Goal: Use online tool/utility: Utilize a website feature to perform a specific function

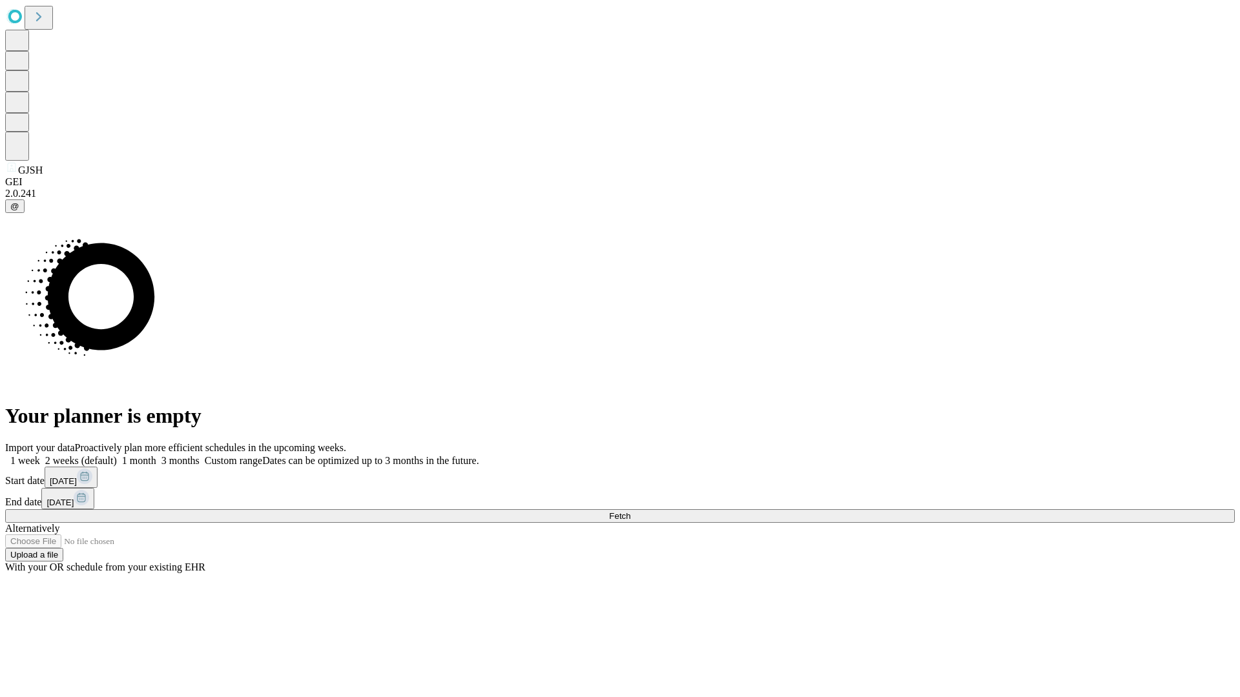
click at [630, 511] on span "Fetch" at bounding box center [619, 516] width 21 height 10
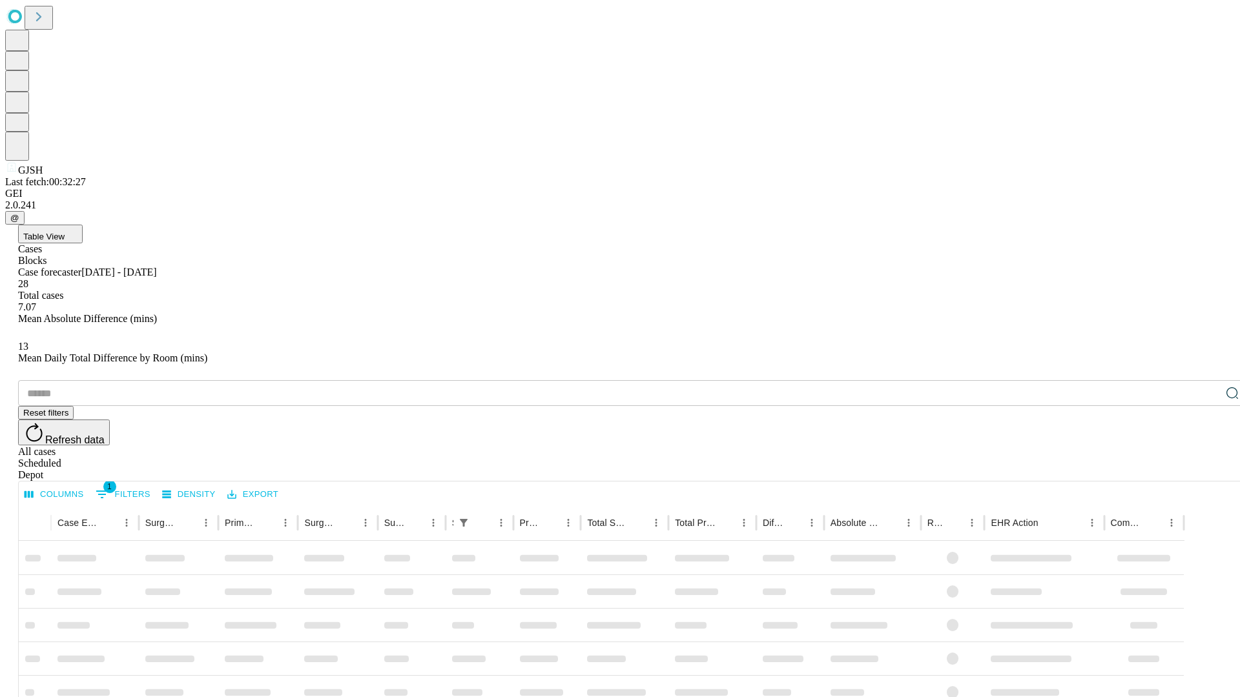
click at [65, 232] on span "Table View" at bounding box center [43, 237] width 41 height 10
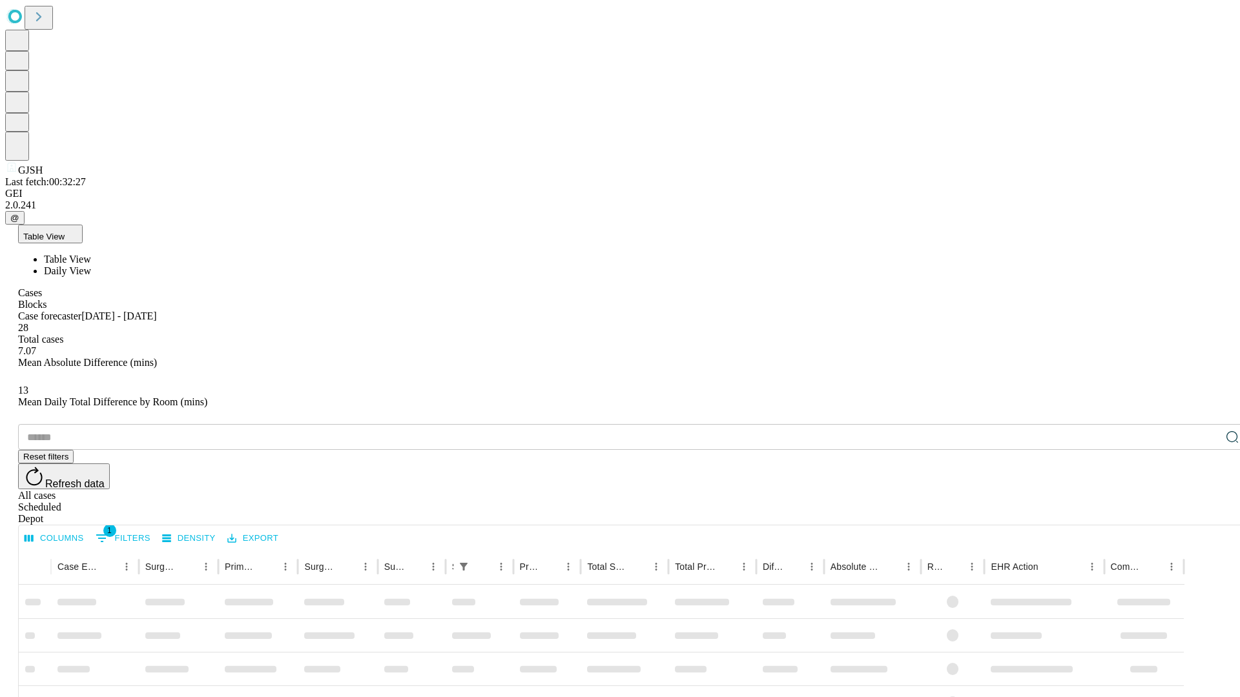
click at [91, 265] on span "Daily View" at bounding box center [67, 270] width 47 height 11
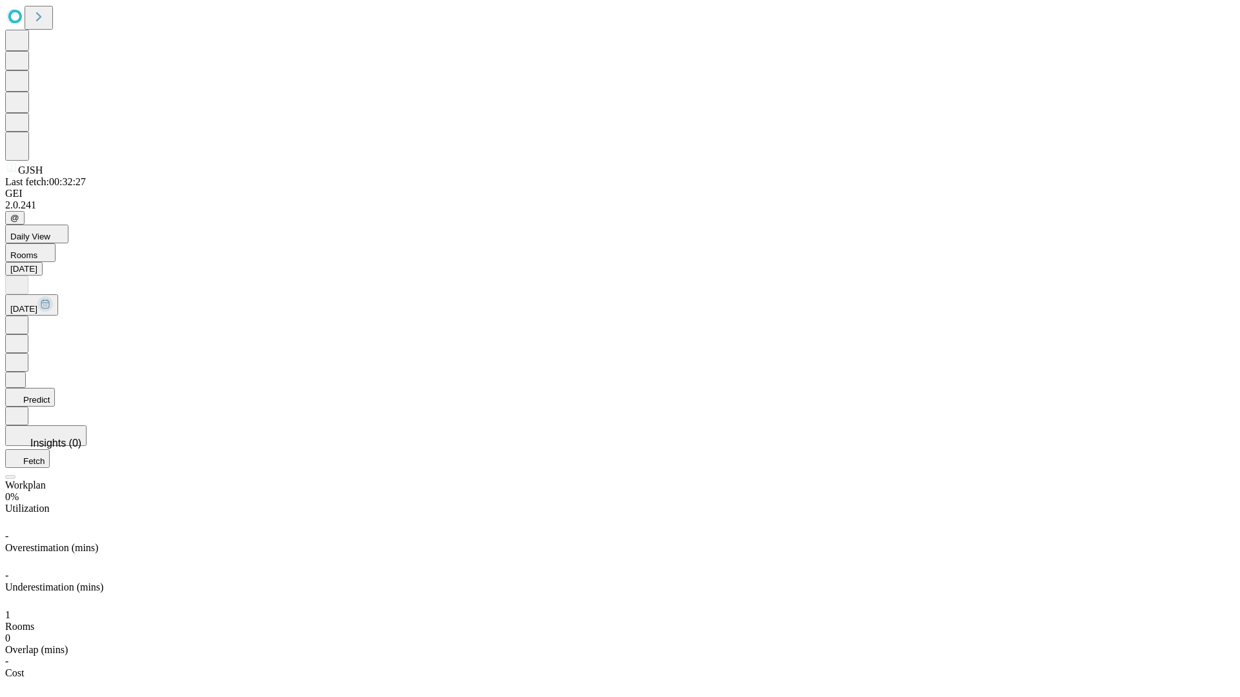
click at [55, 388] on button "Predict" at bounding box center [30, 397] width 50 height 19
